Goal: Task Accomplishment & Management: Complete application form

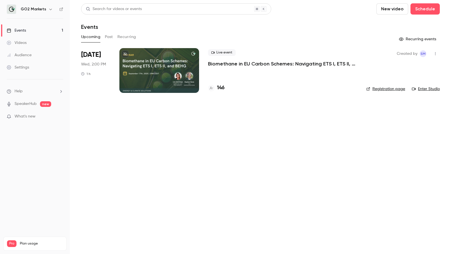
click at [225, 88] on div "146" at bounding box center [282, 88] width 149 height 8
click at [109, 37] on button "Past" at bounding box center [109, 36] width 8 height 9
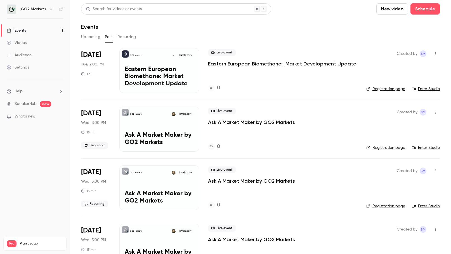
click at [148, 126] on div "GO2 Markets [DATE] 3:00 PM Ask A Market Maker by GO2 Markets" at bounding box center [159, 128] width 80 height 45
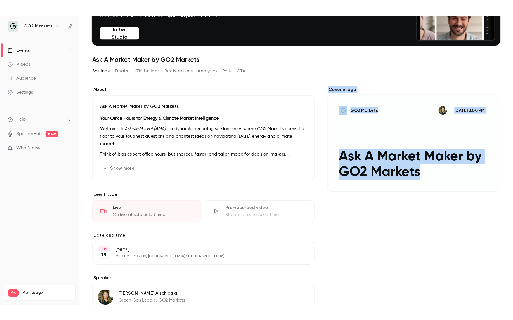
scroll to position [75, 0]
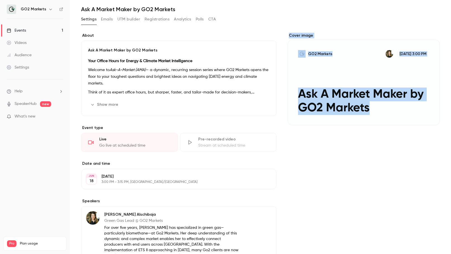
drag, startPoint x: 283, startPoint y: 221, endPoint x: 288, endPoint y: 263, distance: 42.1
click at [288, 185] on html "GO2 Markets Events 1 Videos Audience Settings Help SpeakerHub new What's new Pr…" at bounding box center [225, 127] width 451 height 254
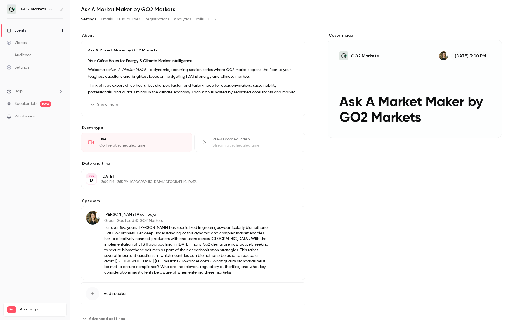
click at [37, 27] on link "Events 1" at bounding box center [35, 30] width 70 height 12
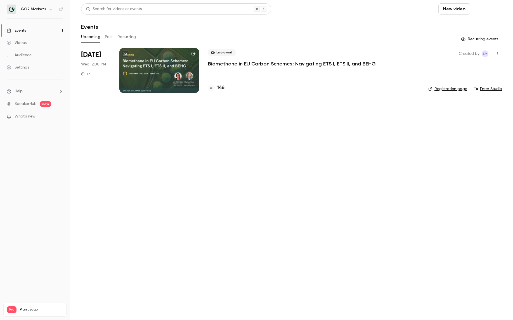
click at [402, 11] on button "Schedule" at bounding box center [486, 8] width 29 height 11
click at [394, 26] on div "One time event" at bounding box center [409, 25] width 42 height 6
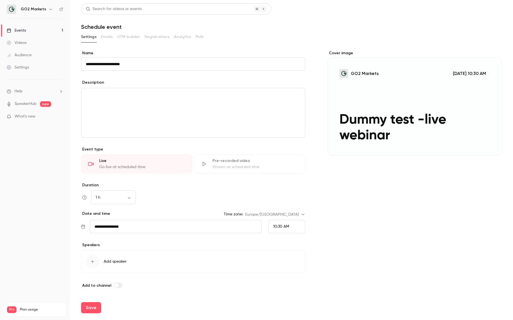
type input "**********"
click at [117, 99] on div "editor" at bounding box center [193, 112] width 224 height 49
click at [114, 185] on body "**********" at bounding box center [256, 160] width 513 height 320
click at [111, 185] on li "30 min" at bounding box center [113, 227] width 45 height 15
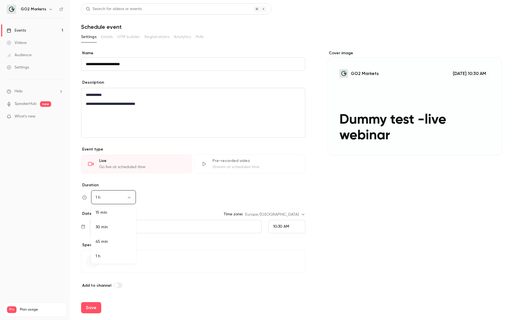
type input "**"
click at [182, 185] on div "30 min ** ​" at bounding box center [193, 197] width 224 height 13
click at [274, 185] on div "10:30 AM" at bounding box center [286, 226] width 37 height 13
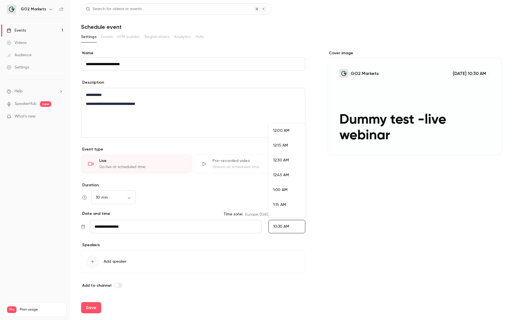
scroll to position [583, 0]
click at [275, 185] on li "11:00 AM" at bounding box center [287, 199] width 36 height 15
click at [279, 185] on span "11:00 AM" at bounding box center [280, 226] width 15 height 4
click at [280, 185] on div at bounding box center [256, 160] width 513 height 320
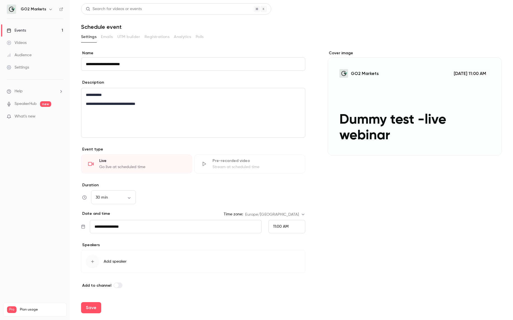
click at [281, 185] on span "11:00 AM" at bounding box center [280, 226] width 15 height 4
click at [279, 185] on div "11:15 AM" at bounding box center [286, 185] width 27 height 6
click at [336, 185] on div "Cover image GO2 Markets [DATE] 11:15 AM Dummy test -live webinar" at bounding box center [414, 169] width 174 height 238
click at [109, 185] on span "Add speaker" at bounding box center [115, 261] width 23 height 6
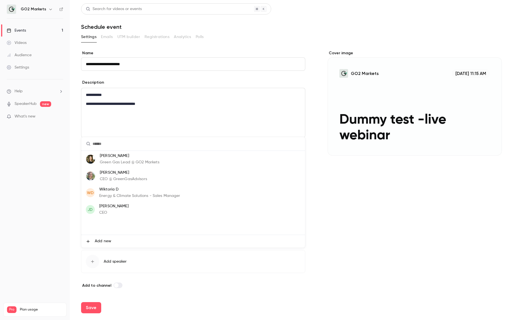
type input "*"
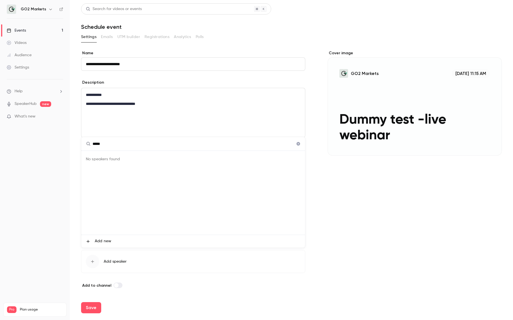
type input "*****"
click at [111, 160] on div "No speakers found" at bounding box center [193, 193] width 224 height 84
click at [94, 185] on li "Add new" at bounding box center [193, 241] width 224 height 13
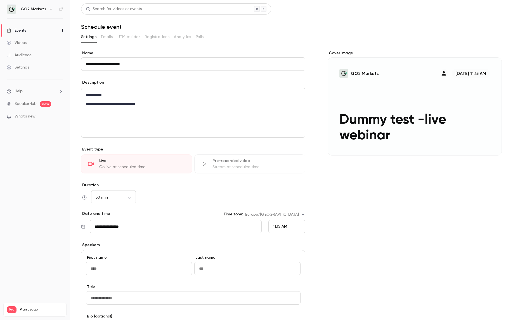
click at [108, 185] on input "First name" at bounding box center [139, 268] width 106 height 13
type input "*****"
click at [207, 185] on input "Last name" at bounding box center [247, 268] width 106 height 13
type input "**"
click at [399, 185] on div "Cover image GO2 Markets V [DATE] 11:15 AM Dummy test -live webinar" at bounding box center [414, 237] width 174 height 375
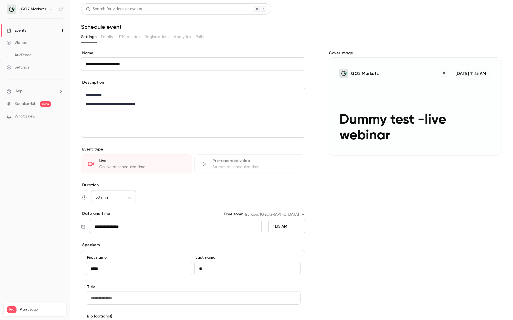
click at [220, 185] on input "Title" at bounding box center [193, 297] width 215 height 13
type input "**********"
click at [355, 185] on div "Cover image GO2 Markets V [DATE] 11:15 AM Dummy test -live webinar" at bounding box center [414, 237] width 174 height 375
click at [42, 185] on nav "GO2 Markets Events 1 Videos Audience Settings Help SpeakerHub new What's new Pr…" at bounding box center [35, 160] width 70 height 320
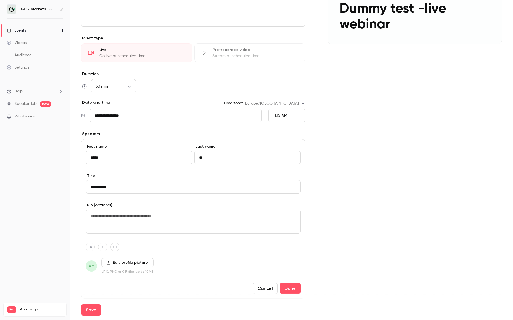
scroll to position [114, 0]
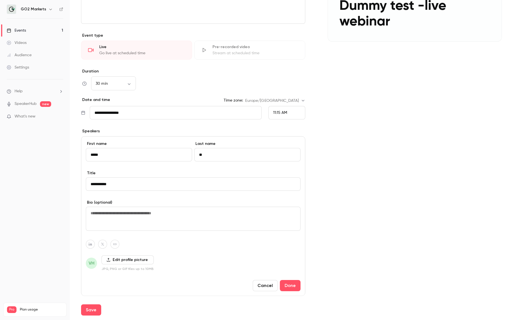
click at [108, 185] on textarea at bounding box center [193, 218] width 215 height 24
type textarea "**********"
click at [91, 185] on icon "button" at bounding box center [90, 244] width 3 height 3
paste input "**********"
type input "**********"
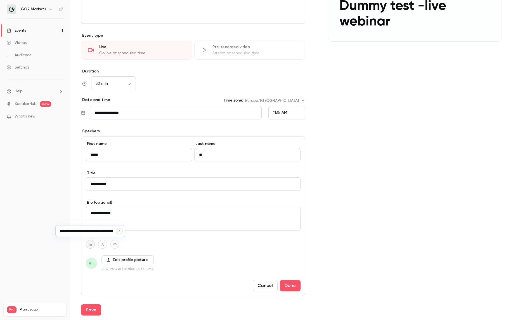
click at [49, 185] on nav "GO2 Markets Events 1 Videos Audience Settings Help SpeakerHub new What's new Pr…" at bounding box center [35, 160] width 70 height 320
click at [284, 185] on button "Done" at bounding box center [290, 285] width 21 height 11
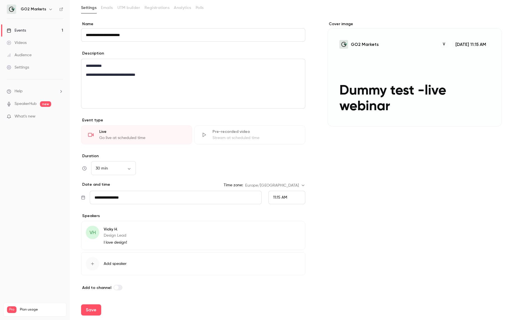
scroll to position [0, 0]
click at [100, 185] on button "Add speaker" at bounding box center [193, 263] width 224 height 23
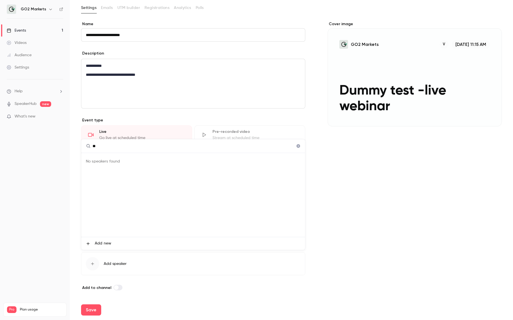
type input "*"
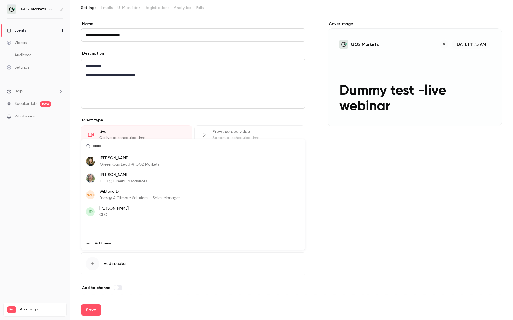
click at [98, 185] on span "Add new" at bounding box center [103, 243] width 16 height 6
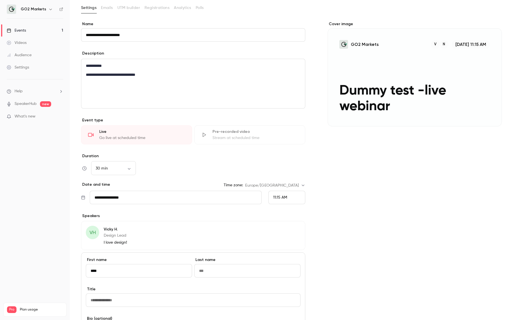
type input "****"
click at [208, 185] on input "Last name" at bounding box center [247, 270] width 106 height 13
type input "**"
click at [109, 185] on input "Title" at bounding box center [193, 299] width 215 height 13
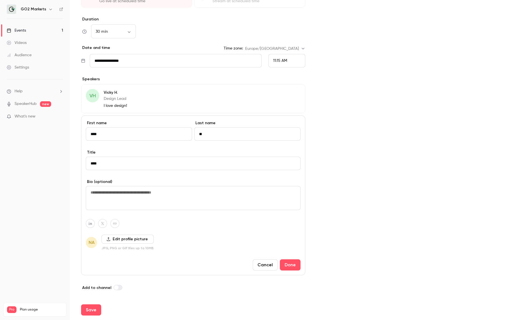
scroll to position [166, 0]
type input "**********"
click at [123, 185] on textarea at bounding box center [193, 198] width 215 height 24
type textarea "**********"
click at [91, 185] on span "NA" at bounding box center [92, 242] width 6 height 7
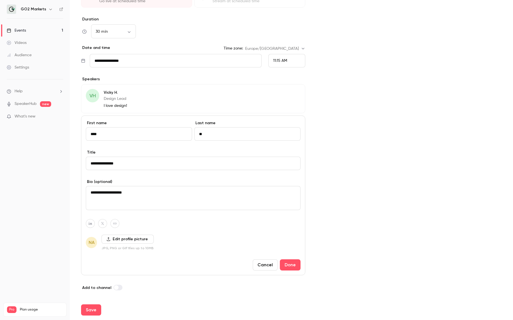
click at [91, 185] on icon "button" at bounding box center [90, 223] width 3 height 3
type input "**********"
click at [146, 185] on div "**********" at bounding box center [193, 195] width 224 height 160
click at [286, 185] on button "Done" at bounding box center [290, 264] width 21 height 11
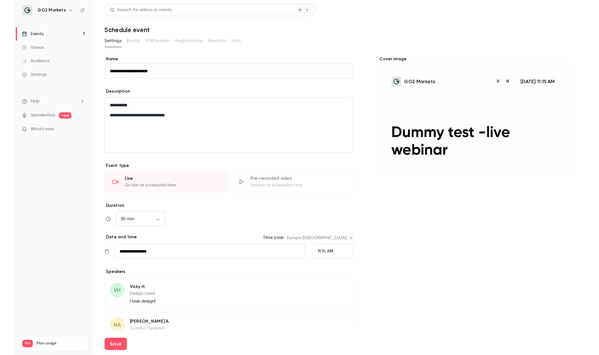
scroll to position [0, 0]
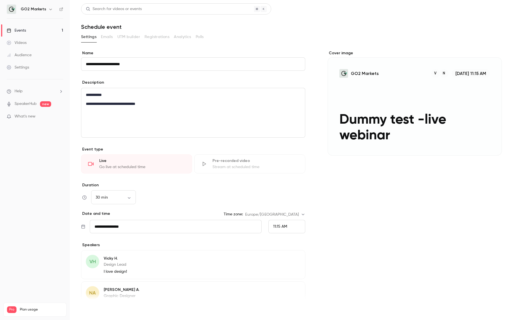
click at [91, 185] on button "Save" at bounding box center [91, 309] width 20 height 11
type input "**"
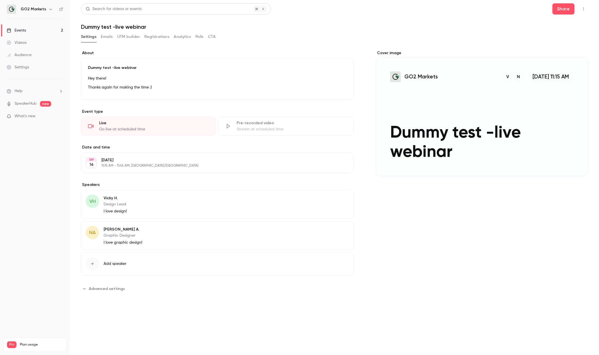
click at [45, 30] on link "Events 2" at bounding box center [35, 30] width 70 height 12
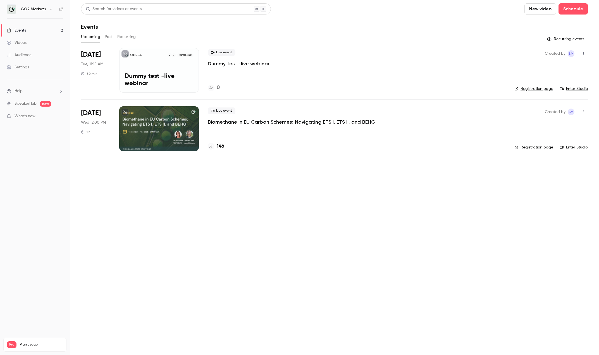
click at [402, 87] on link "Registration page" at bounding box center [534, 89] width 39 height 6
click at [402, 56] on button "button" at bounding box center [583, 53] width 9 height 9
click at [402, 89] on div at bounding box center [299, 177] width 599 height 355
click at [402, 93] on li "[DATE] Tue, 11:15 AM 30 min GO2 Markets N V [DATE] 11:15 AM Dummy test -live we…" at bounding box center [334, 73] width 507 height 51
click at [402, 91] on link "Registration page" at bounding box center [534, 89] width 39 height 6
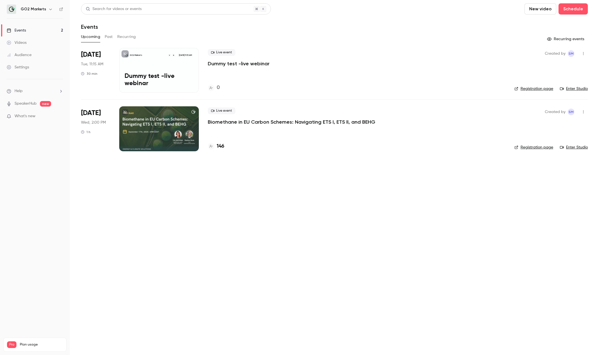
click at [402, 88] on link "Enter Studio" at bounding box center [574, 89] width 28 height 6
click at [402, 53] on icon "button" at bounding box center [583, 54] width 4 height 4
click at [402, 84] on div "Invite to Studio" at bounding box center [562, 83] width 42 height 6
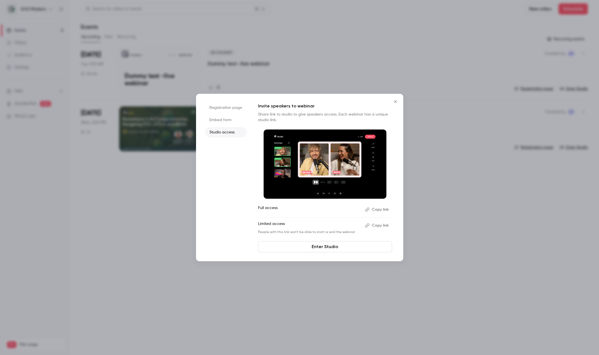
click at [230, 123] on li "Embed form" at bounding box center [226, 120] width 42 height 10
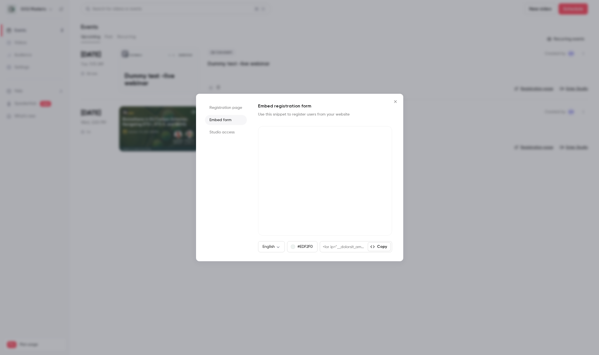
click at [227, 110] on li "Registration page" at bounding box center [226, 108] width 42 height 10
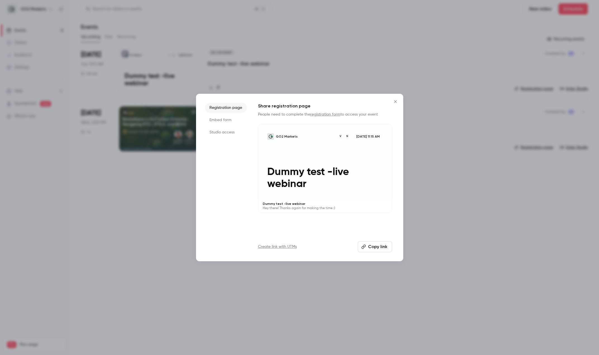
click at [228, 119] on li "Embed form" at bounding box center [226, 120] width 42 height 10
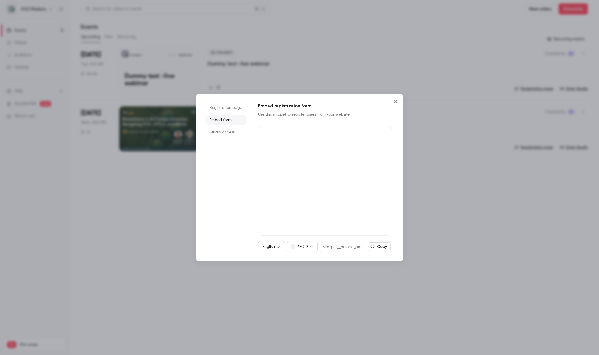
click at [227, 133] on li "Studio access" at bounding box center [226, 132] width 42 height 10
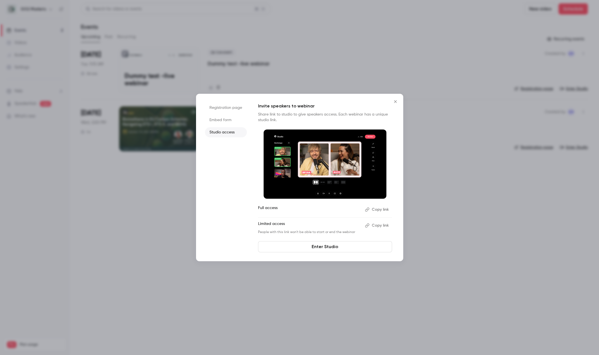
click at [379, 185] on button "Copy link" at bounding box center [377, 209] width 29 height 9
click at [382, 185] on button "Copy link" at bounding box center [377, 209] width 29 height 9
click at [397, 101] on icon "Close" at bounding box center [395, 101] width 7 height 4
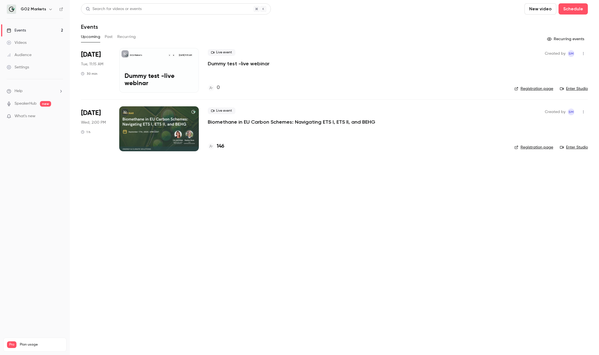
click at [402, 53] on button "button" at bounding box center [583, 53] width 9 height 9
click at [402, 82] on div "Invite to Studio" at bounding box center [562, 83] width 42 height 6
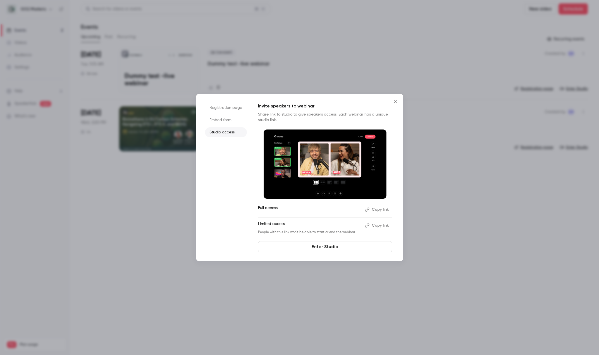
click at [377, 185] on button "Copy link" at bounding box center [377, 209] width 29 height 9
click at [225, 110] on li "Registration page" at bounding box center [226, 108] width 42 height 10
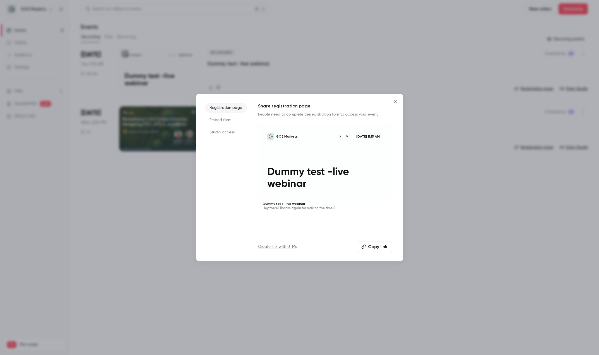
click at [396, 99] on icon "Close" at bounding box center [395, 101] width 7 height 4
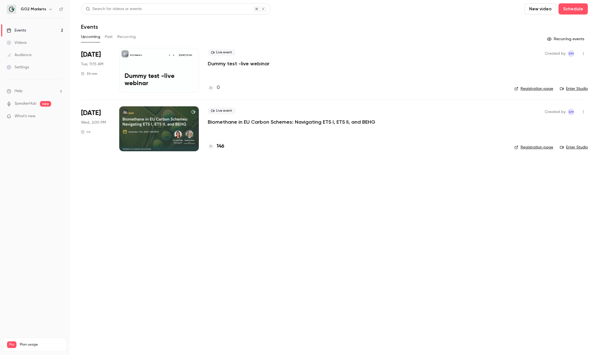
click at [143, 76] on p "Dummy test -live webinar" at bounding box center [159, 80] width 69 height 15
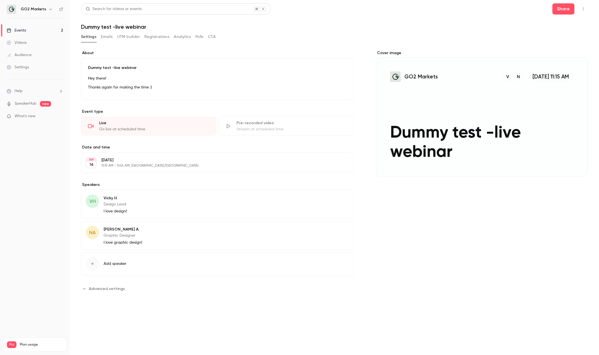
click at [294, 127] on div "Stream at scheduled time" at bounding box center [292, 130] width 110 height 6
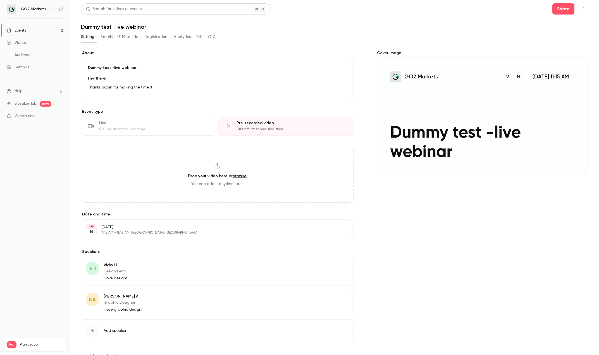
click at [175, 125] on div "Live" at bounding box center [154, 123] width 110 height 6
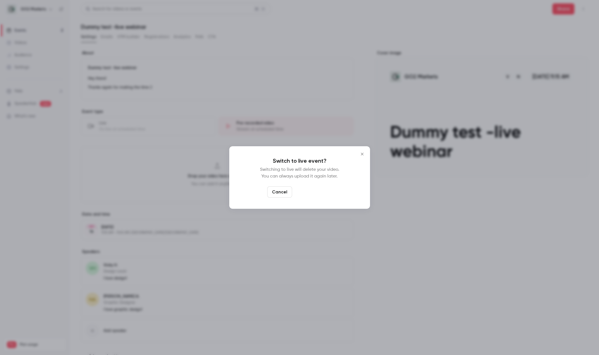
click at [307, 185] on button "Switch to live" at bounding box center [313, 192] width 38 height 11
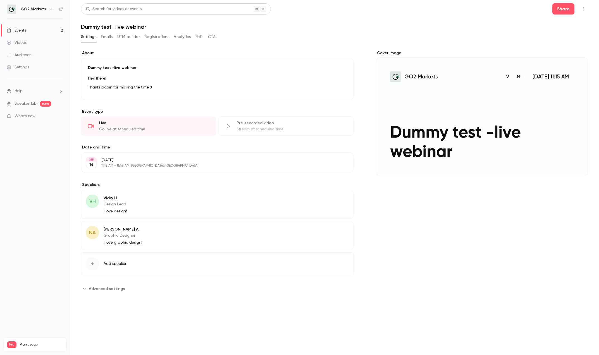
click at [192, 32] on div "**********" at bounding box center [334, 154] width 507 height 303
click at [185, 34] on button "Analytics" at bounding box center [182, 36] width 17 height 9
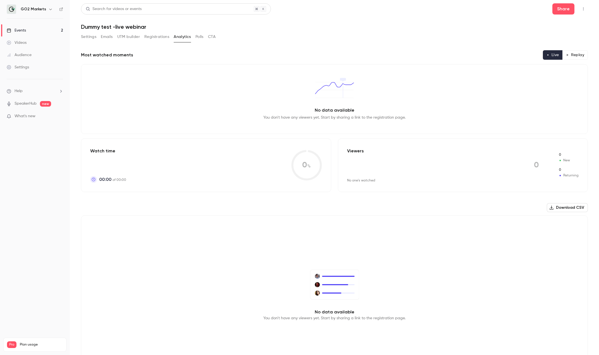
click at [202, 37] on button "Polls" at bounding box center [200, 36] width 8 height 9
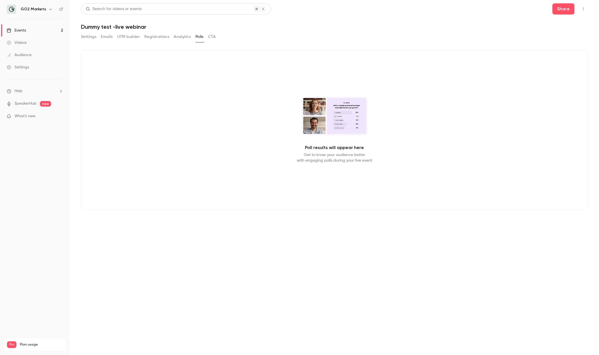
click at [210, 39] on button "CTA" at bounding box center [212, 36] width 8 height 9
click at [150, 37] on button "Registrations" at bounding box center [156, 36] width 25 height 9
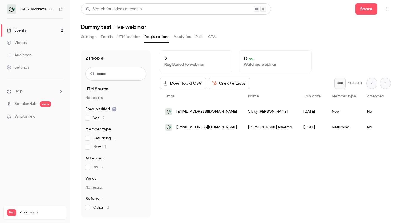
click at [31, 33] on link "Events 2" at bounding box center [35, 30] width 70 height 12
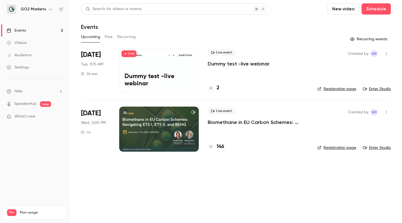
click at [387, 52] on icon "button" at bounding box center [386, 53] width 1 height 3
click at [364, 81] on div "Invite to Studio" at bounding box center [365, 83] width 42 height 6
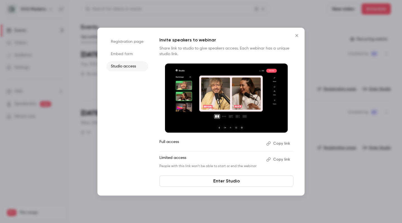
click at [283, 144] on button "Copy link" at bounding box center [278, 143] width 29 height 9
click at [298, 38] on button "Close" at bounding box center [296, 35] width 11 height 11
